Goal: Task Accomplishment & Management: Manage account settings

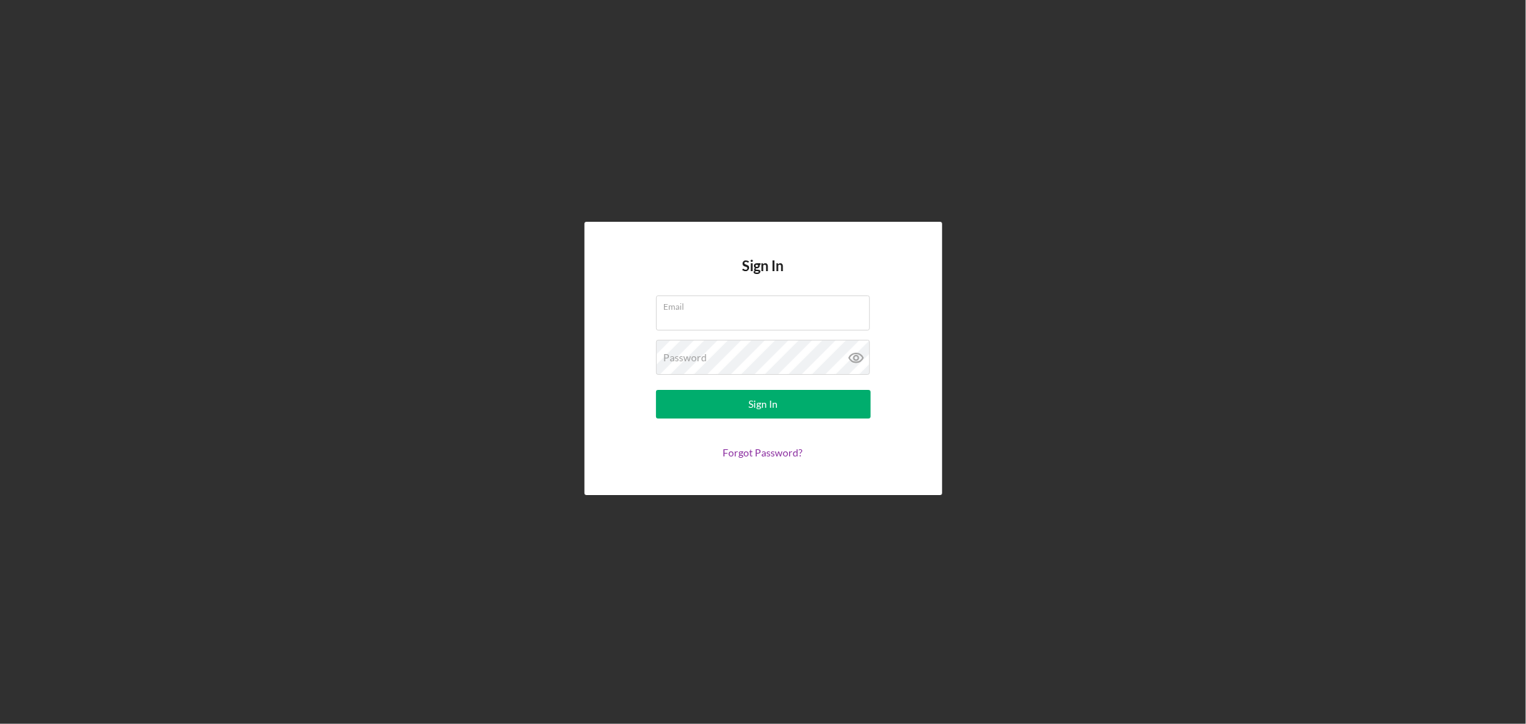
type input "[EMAIL_ADDRESS][DOMAIN_NAME]"
click at [716, 294] on div "Sign In Email [EMAIL_ADDRESS][DOMAIN_NAME] Password Sign In Forgot Password?" at bounding box center [764, 358] width 358 height 273
click at [711, 319] on input "[EMAIL_ADDRESS][DOMAIN_NAME]" at bounding box center [763, 312] width 214 height 34
click at [542, 348] on div "Sign In Email [EMAIL_ADDRESS][DOMAIN_NAME] Password Sign In Forgot Password?" at bounding box center [763, 358] width 1512 height 717
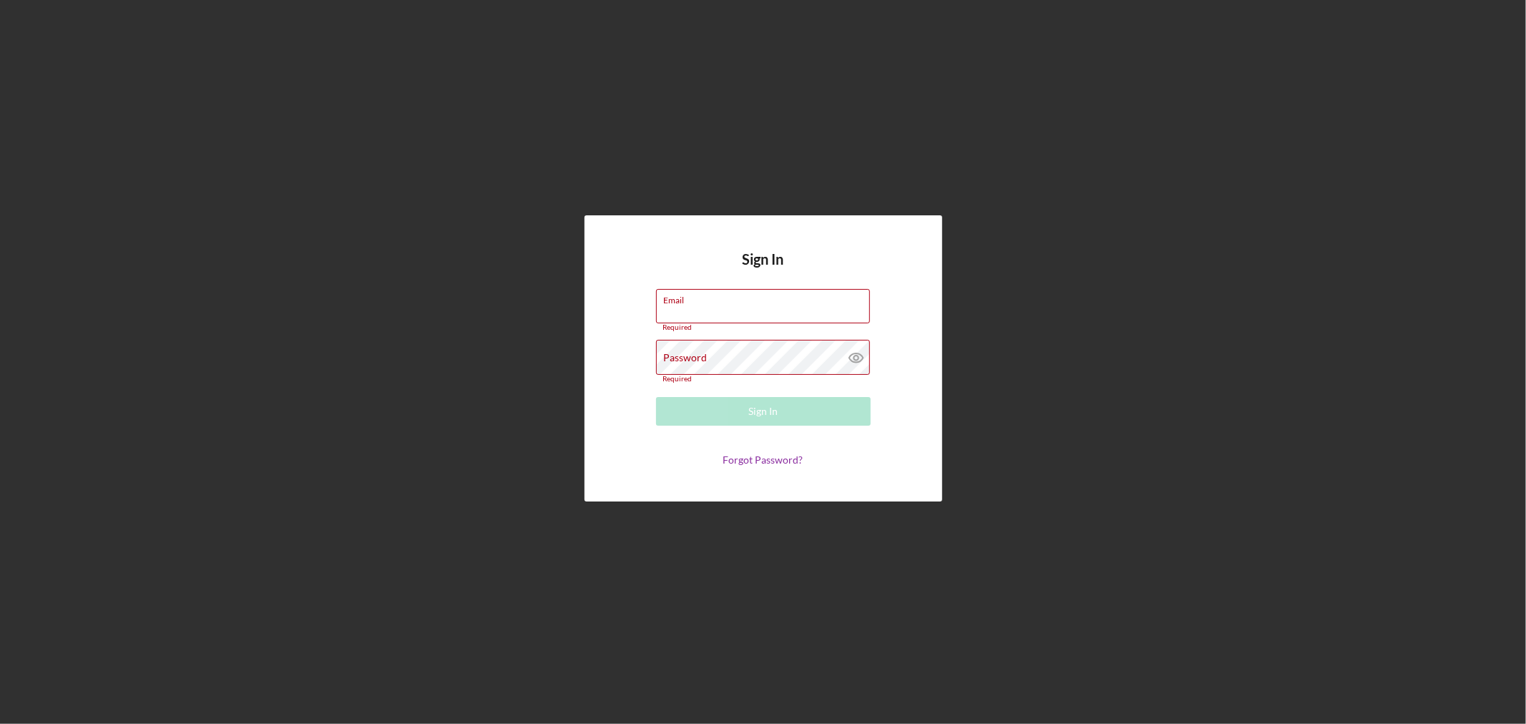
click at [1173, 273] on div "Sign In Email Required Password Required Sign In Forgot Password?" at bounding box center [763, 358] width 1512 height 717
